Goal: Information Seeking & Learning: Understand process/instructions

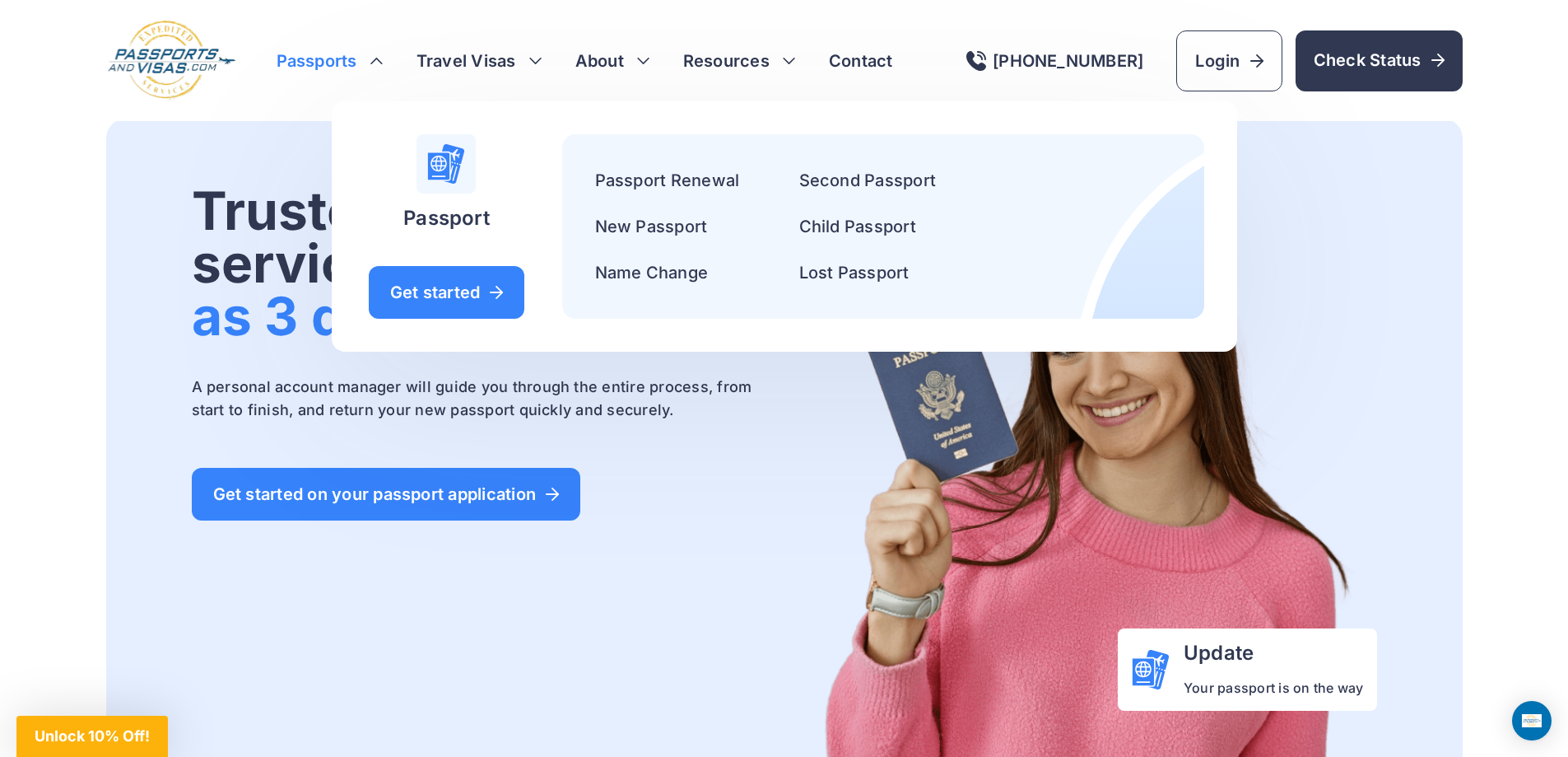
click at [377, 58] on h3 "Passports" at bounding box center [330, 61] width 107 height 23
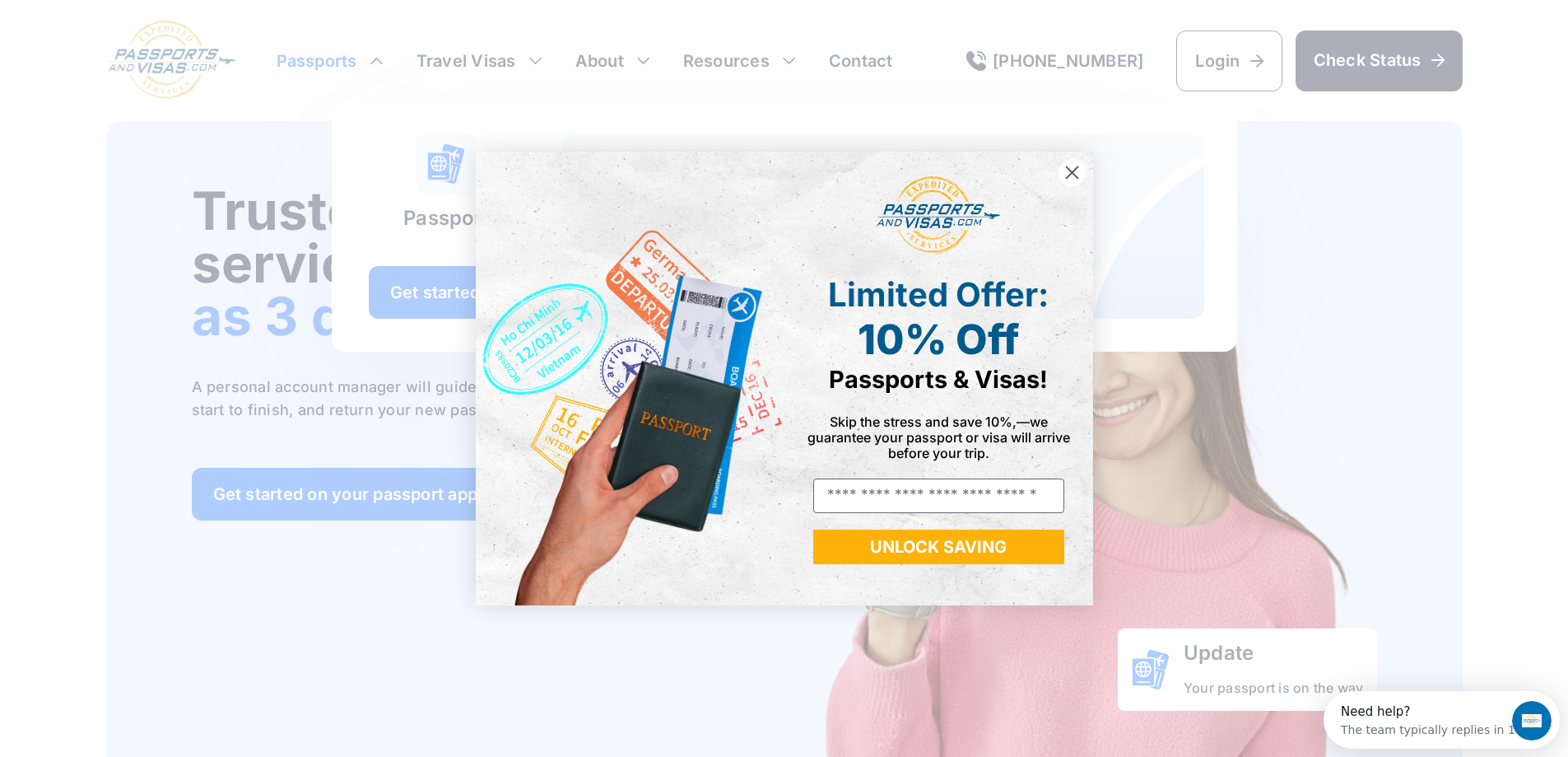
click at [1064, 173] on circle "Close dialog" at bounding box center [1071, 172] width 28 height 28
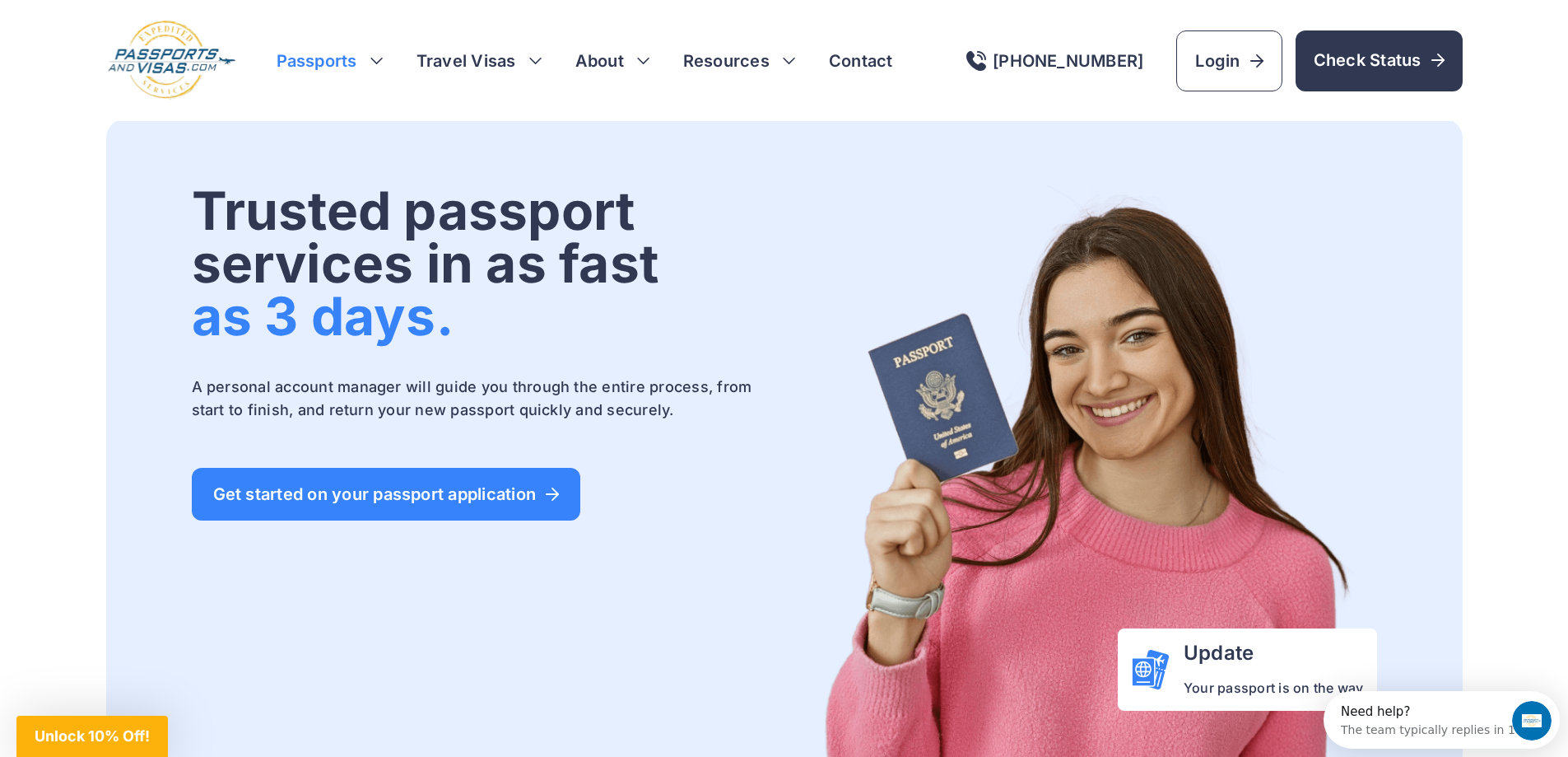
click at [378, 61] on h3 "Passports" at bounding box center [330, 61] width 107 height 23
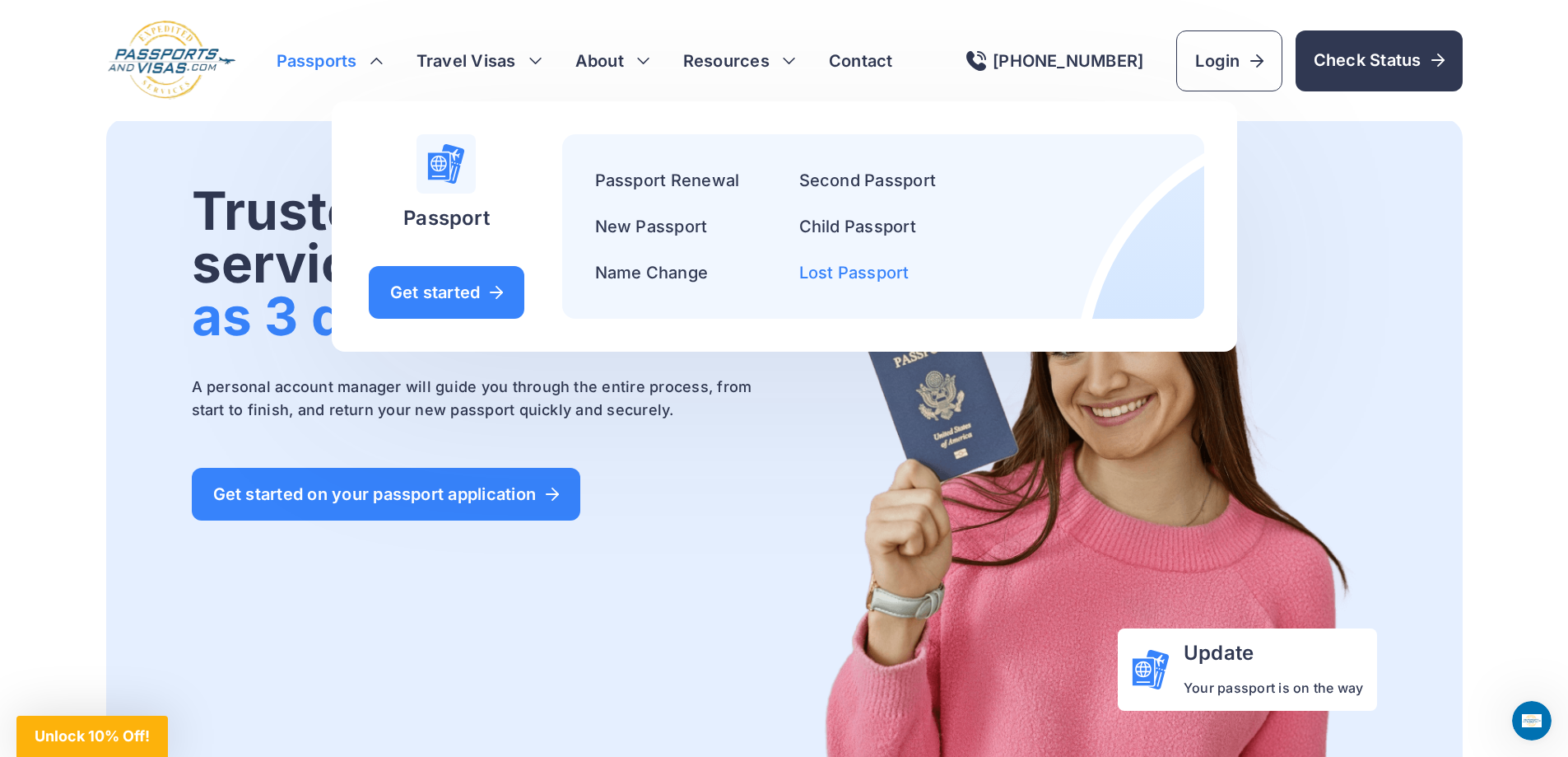
click at [849, 271] on link "Lost Passport" at bounding box center [855, 273] width 110 height 20
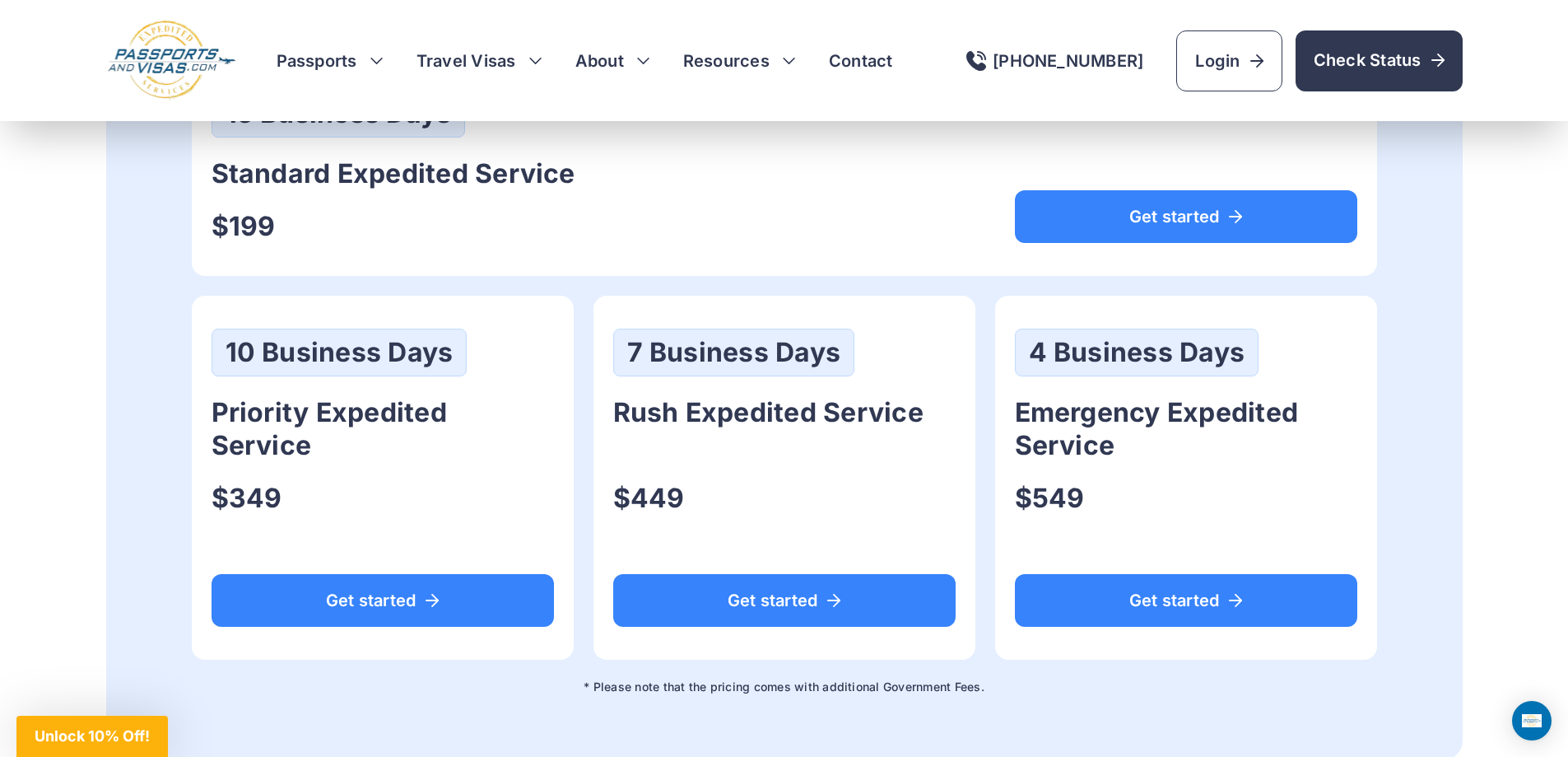
scroll to position [988, 0]
